Goal: Navigation & Orientation: Find specific page/section

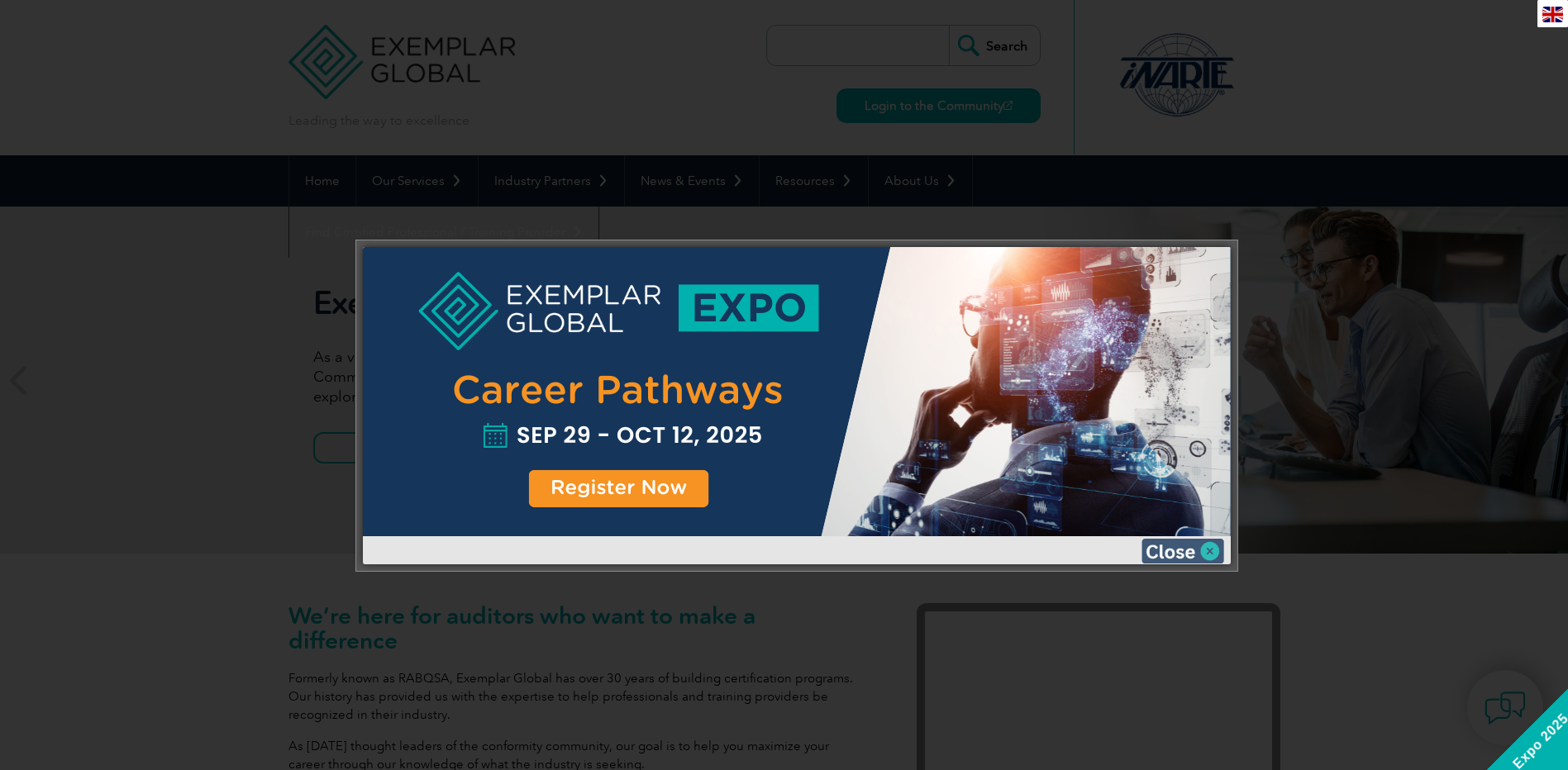
click at [1216, 553] on img at bounding box center [1182, 551] width 83 height 25
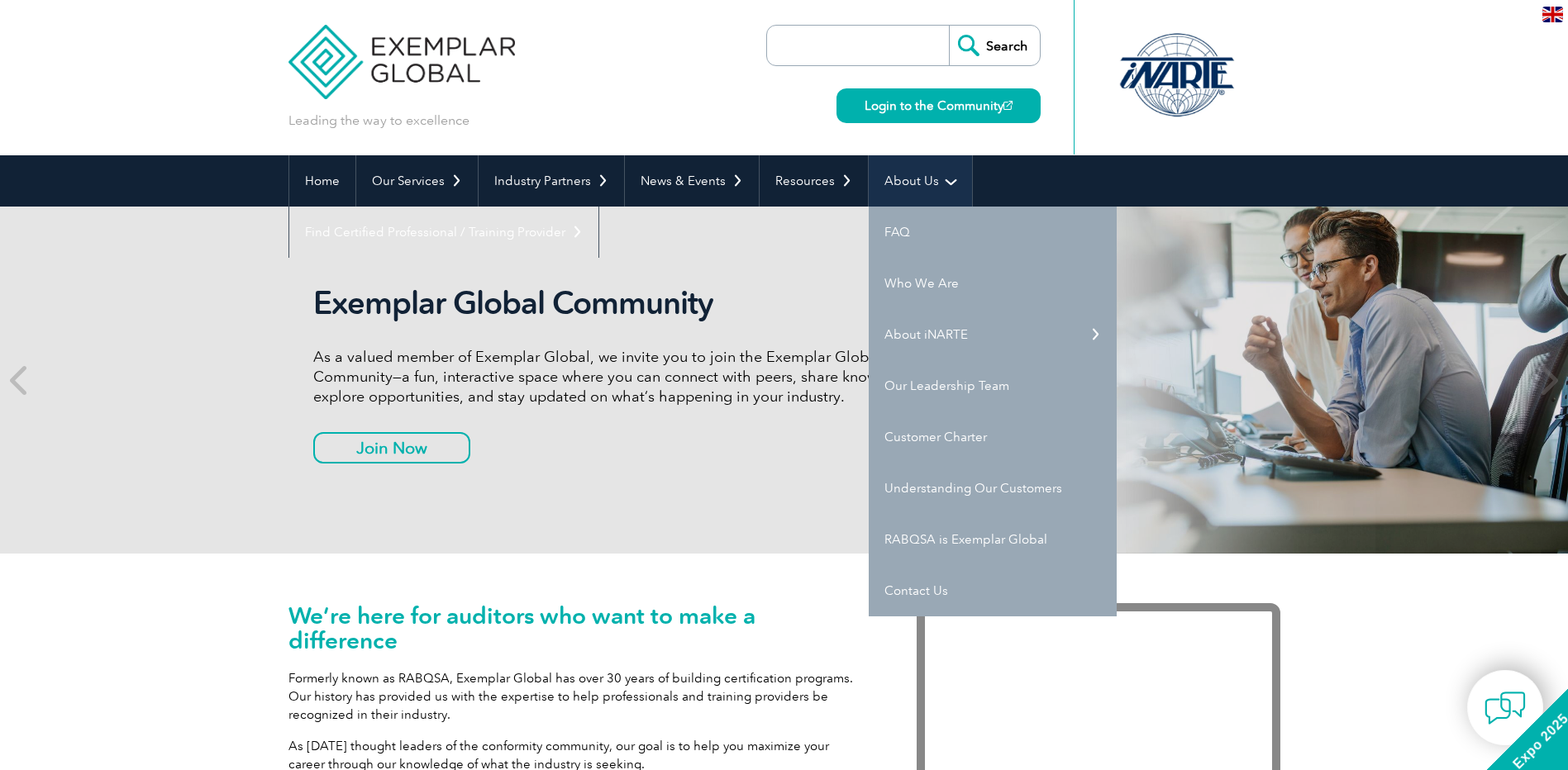
click at [938, 192] on link "About Us" at bounding box center [920, 180] width 103 height 51
click at [944, 285] on link "Who We Are" at bounding box center [992, 283] width 248 height 51
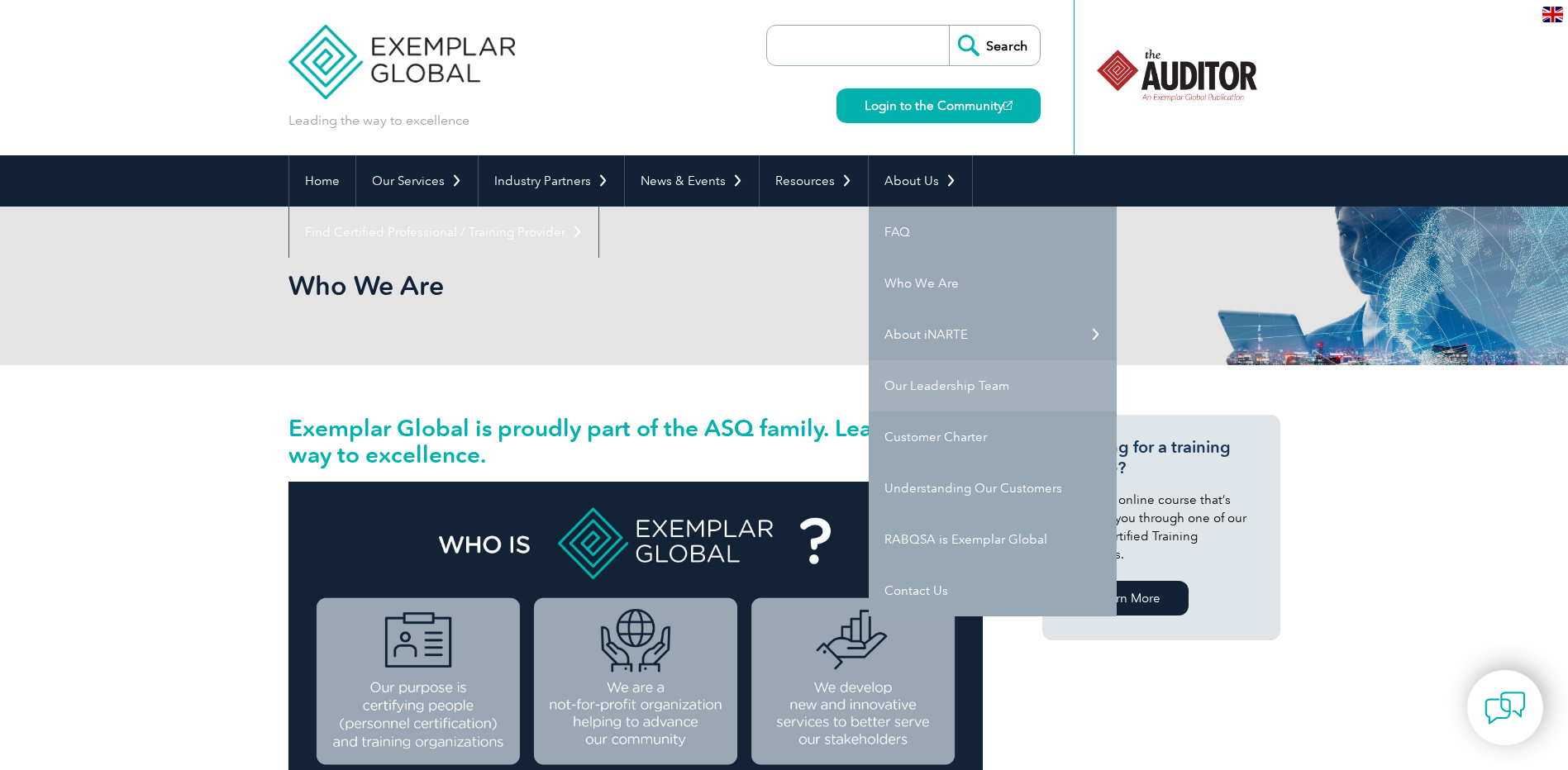
click at [970, 399] on link "Our Leadership Team" at bounding box center [992, 385] width 248 height 51
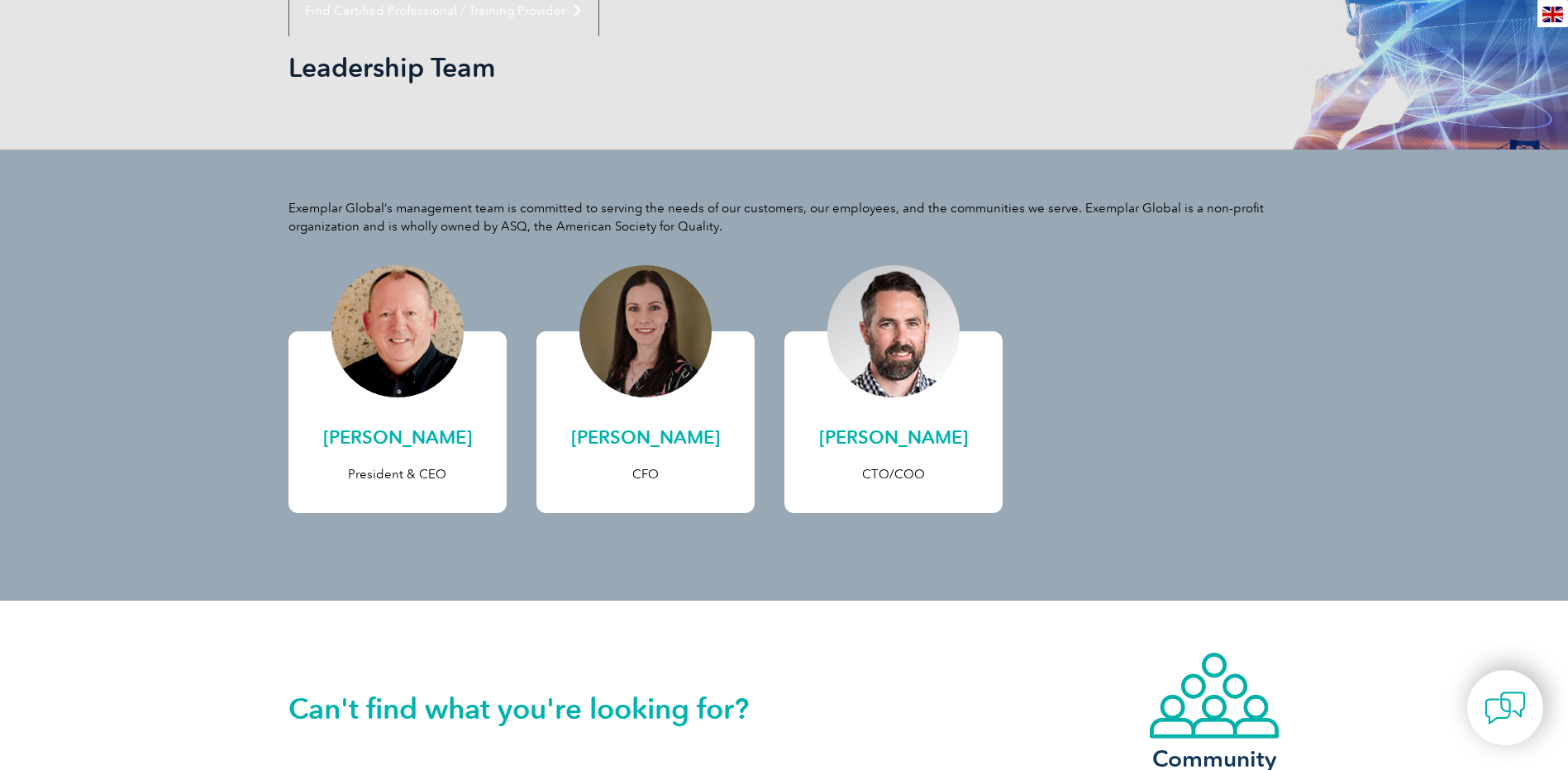
scroll to position [496, 0]
